Goal: Task Accomplishment & Management: Use online tool/utility

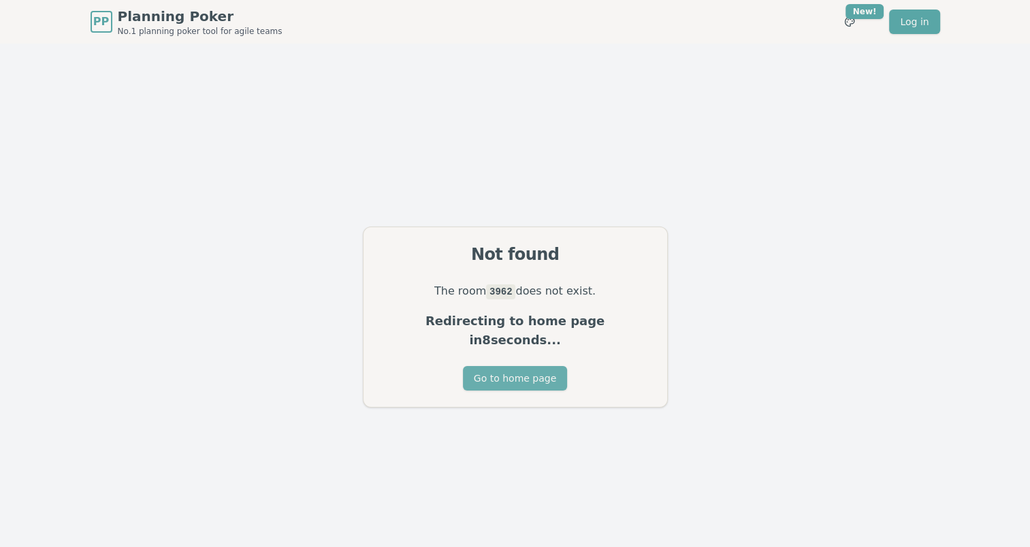
click at [525, 372] on button "Go to home page" at bounding box center [515, 378] width 104 height 24
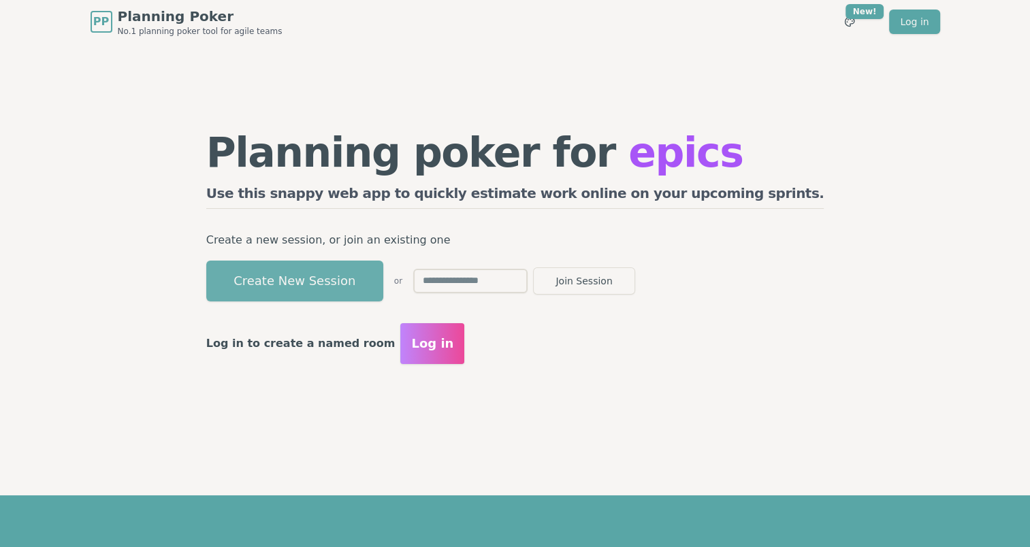
click at [374, 280] on button "Create New Session" at bounding box center [294, 281] width 177 height 41
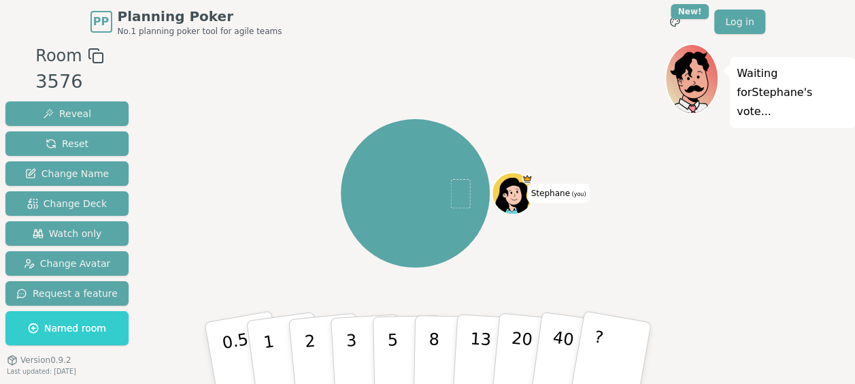
click at [90, 60] on icon at bounding box center [96, 56] width 16 height 16
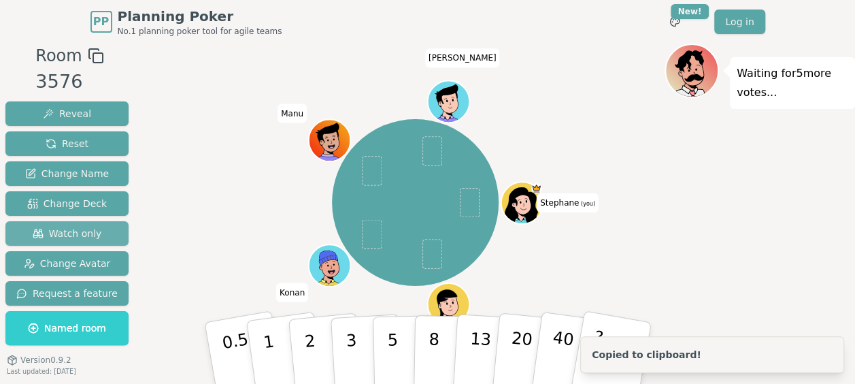
click at [52, 227] on span "Watch only" at bounding box center [67, 234] width 69 height 14
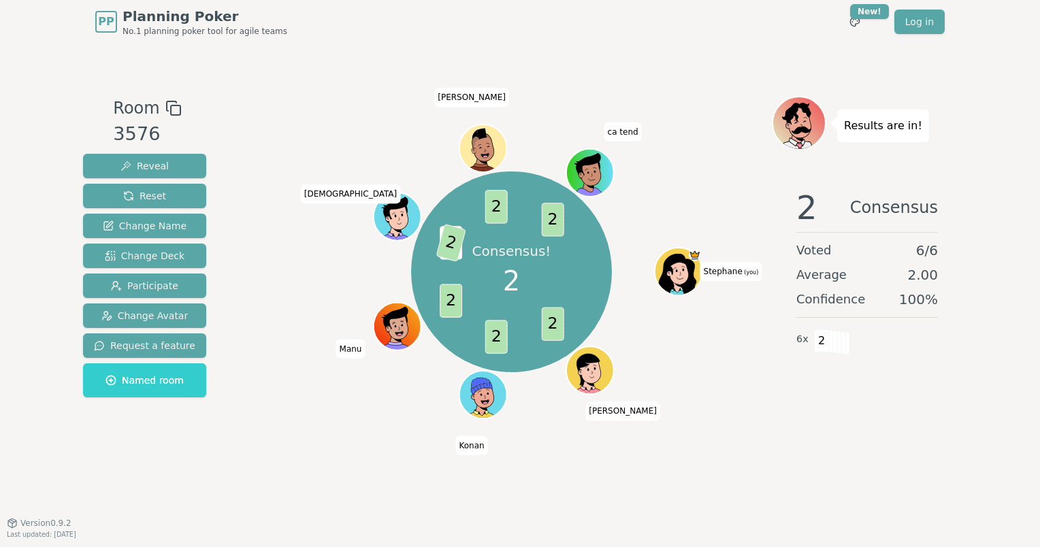
click at [770, 396] on div "Consensus! 2 2 2 2 5 2 2 2 [PERSON_NAME] (you) [PERSON_NAME] Konan [PERSON_NAME…" at bounding box center [511, 271] width 521 height 303
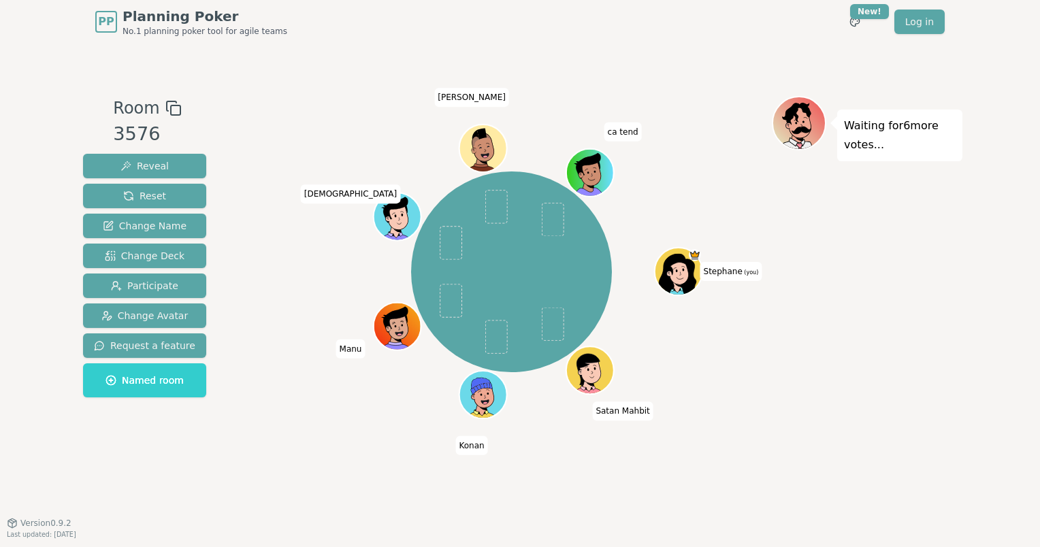
click at [703, 404] on div "[PERSON_NAME] (you) Satan Mahbit Konan [PERSON_NAME] [PERSON_NAME] ca tend" at bounding box center [511, 271] width 521 height 303
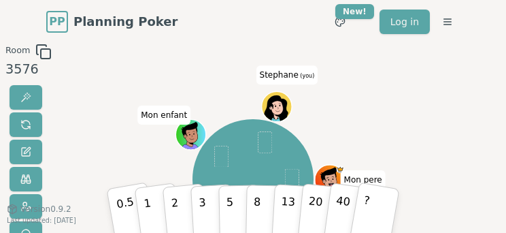
click at [340, 55] on div at bounding box center [253, 56] width 265 height 24
click at [286, 88] on div "Mon pere SatanAlain SAUP Alain Mon enfant Stephane (you)" at bounding box center [253, 179] width 265 height 223
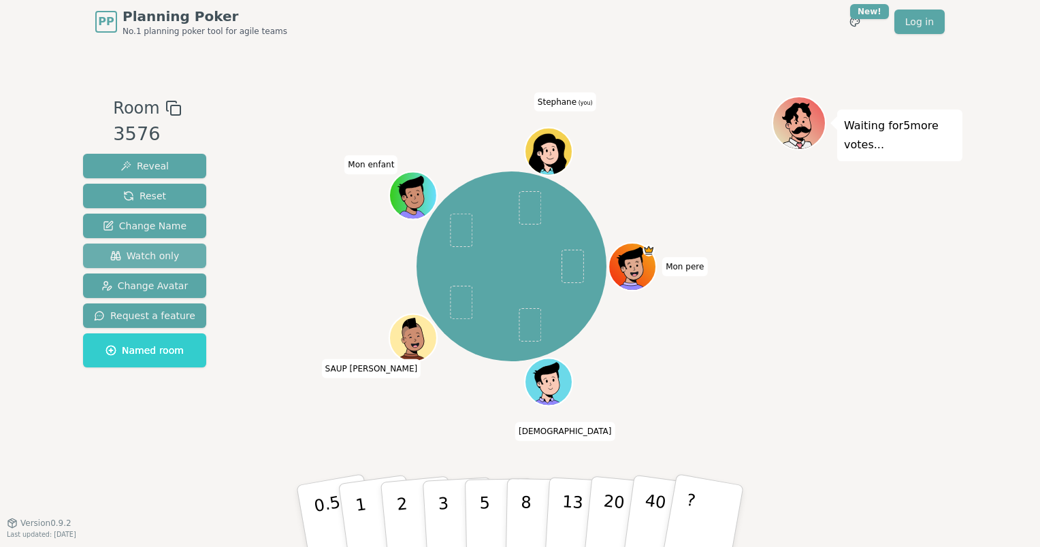
click at [161, 256] on span "Watch only" at bounding box center [144, 256] width 69 height 14
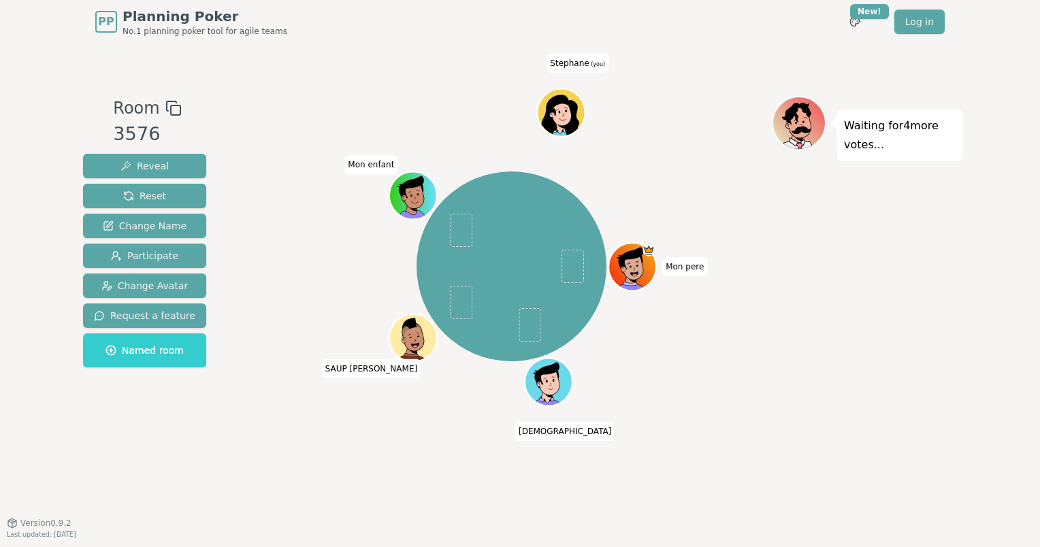
click at [795, 297] on div "Waiting for 4 more votes..." at bounding box center [867, 283] width 191 height 374
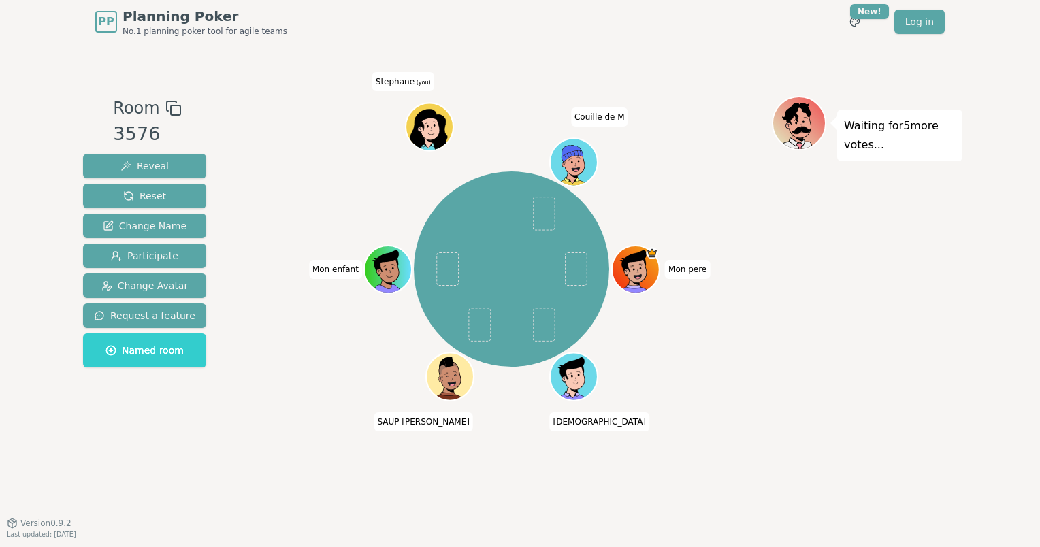
drag, startPoint x: 738, startPoint y: 392, endPoint x: 677, endPoint y: 430, distance: 71.6
click at [738, 392] on div "Mon pere SatanAlain SAUP Alain Mon enfant Stephane (you) Couille de M" at bounding box center [511, 268] width 521 height 297
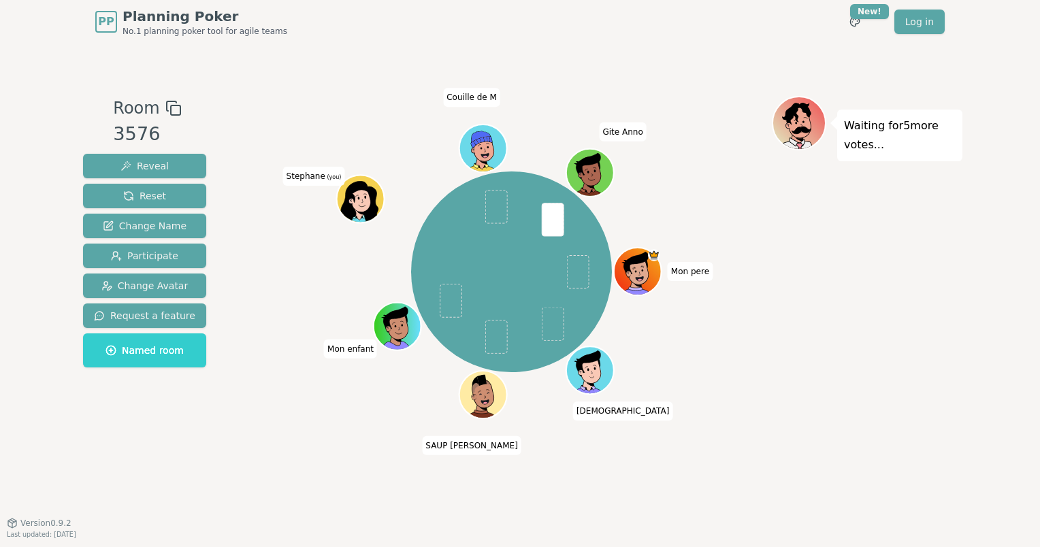
click at [806, 401] on div "Waiting for 5 more votes..." at bounding box center [867, 283] width 191 height 374
